Goal: Navigation & Orientation: Find specific page/section

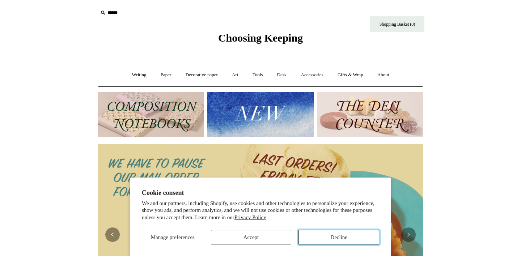
click at [328, 236] on button "Decline" at bounding box center [339, 237] width 81 height 14
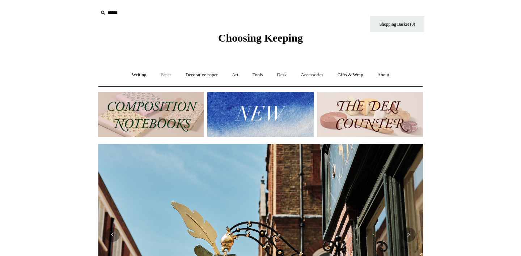
scroll to position [0, 325]
click at [138, 75] on link "Writing +" at bounding box center [140, 75] width 28 height 19
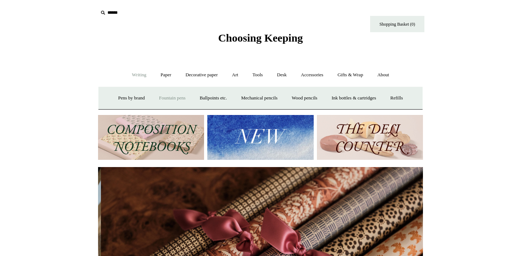
scroll to position [0, 650]
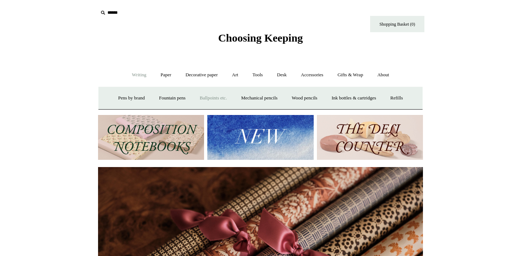
click at [221, 96] on link "Ballpoints etc. +" at bounding box center [213, 98] width 40 height 19
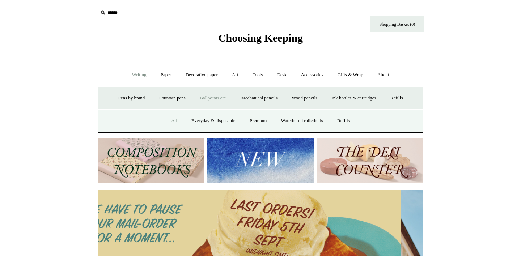
scroll to position [0, 0]
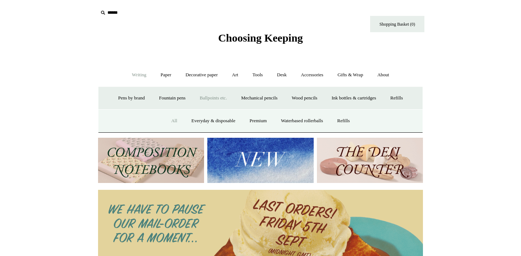
click at [171, 120] on link "All" at bounding box center [174, 121] width 19 height 19
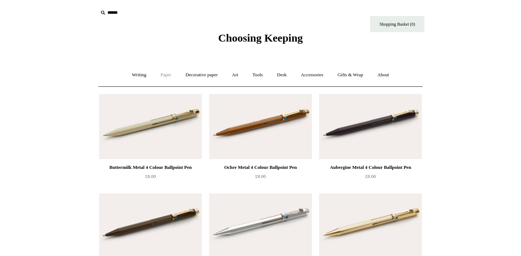
click at [163, 77] on link "Paper +" at bounding box center [166, 75] width 24 height 19
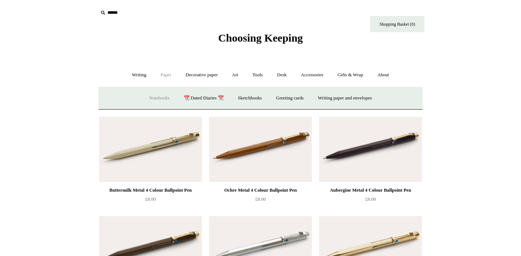
click at [159, 97] on link "Notebooks +" at bounding box center [159, 98] width 33 height 19
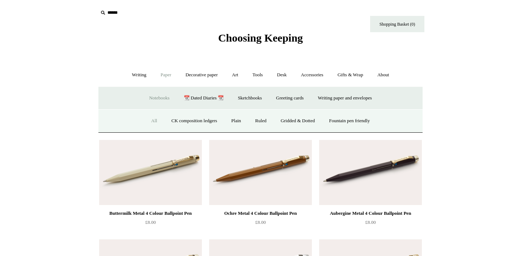
click at [149, 119] on link "All" at bounding box center [154, 121] width 19 height 19
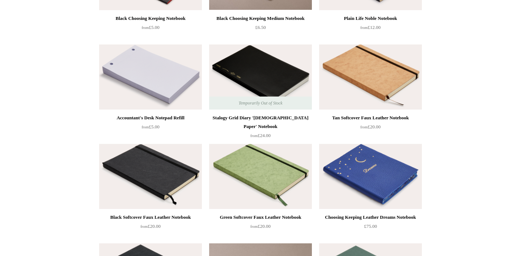
scroll to position [1428, 0]
